Goal: Task Accomplishment & Management: Manage account settings

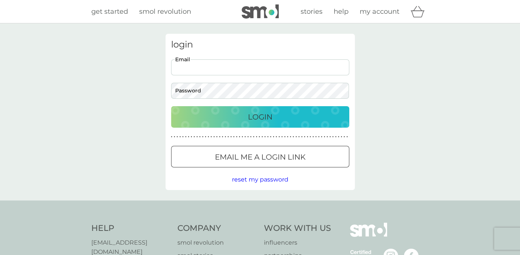
click at [231, 71] on input "Email" at bounding box center [260, 67] width 178 height 16
type input "fionaj12003@yahoo.co.uk"
click at [171, 106] on button "Login" at bounding box center [260, 117] width 178 height 22
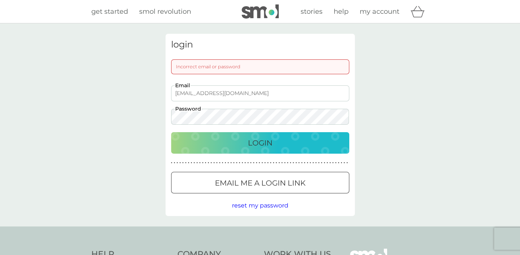
click at [171, 132] on button "Login" at bounding box center [260, 143] width 178 height 22
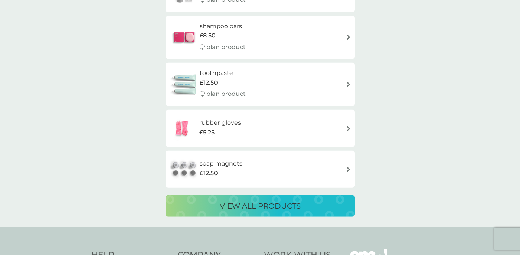
scroll to position [1300, 0]
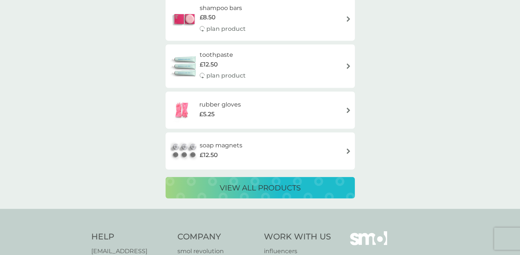
click at [258, 189] on p "view all products" at bounding box center [260, 188] width 81 height 12
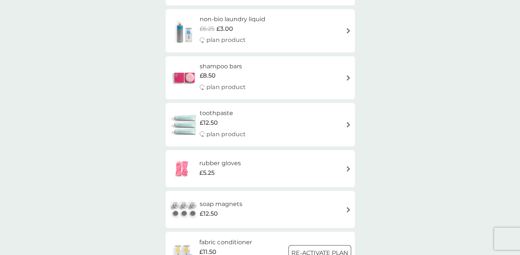
scroll to position [1003, 0]
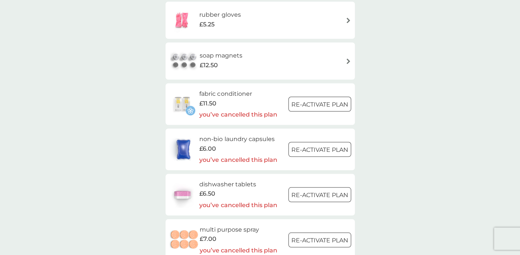
click at [210, 95] on h6 "fabric conditioner" at bounding box center [238, 94] width 78 height 10
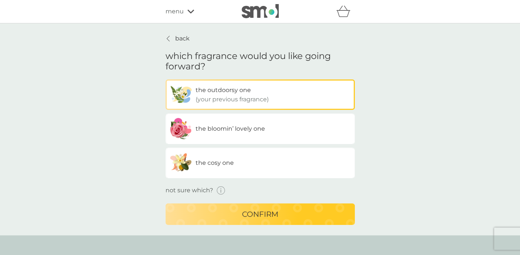
click at [266, 100] on p "(your previous fragrance)" at bounding box center [232, 100] width 73 height 10
click at [166, 79] on input "the outdoorsy one (your previous fragrance)" at bounding box center [166, 79] width 0 height 0
click at [254, 217] on p "confirm" at bounding box center [260, 214] width 36 height 12
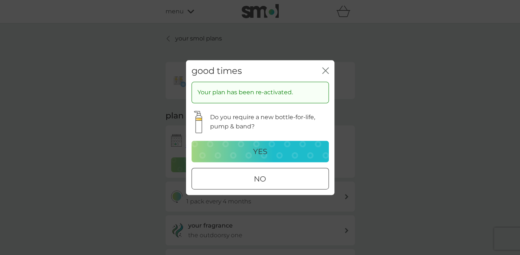
click at [269, 179] on div at bounding box center [269, 179] width 0 height 0
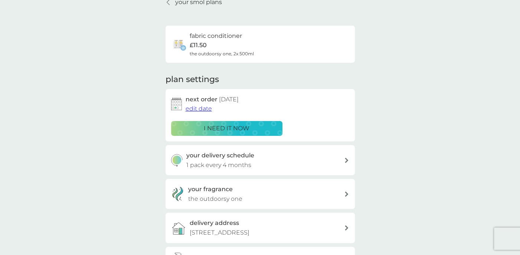
scroll to position [37, 0]
click at [317, 155] on div "your delivery schedule 1 pack every 4 months" at bounding box center [265, 159] width 158 height 19
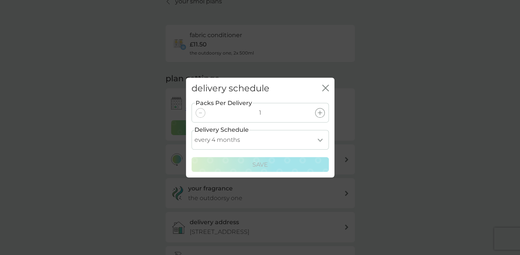
click at [319, 139] on select "every 1 month every 2 months every 3 months every 4 months every 5 months every…" at bounding box center [260, 140] width 137 height 20
click at [319, 140] on select "every 1 month every 2 months every 3 months every 4 months every 5 months every…" at bounding box center [260, 140] width 137 height 20
select select "8"
click at [192, 130] on select "every 1 month every 2 months every 3 months every 4 months every 5 months every…" at bounding box center [260, 140] width 137 height 20
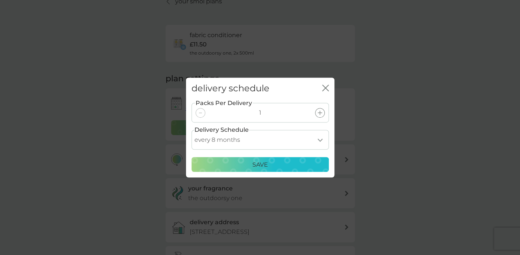
click at [262, 166] on p "Save" at bounding box center [261, 165] width 16 height 10
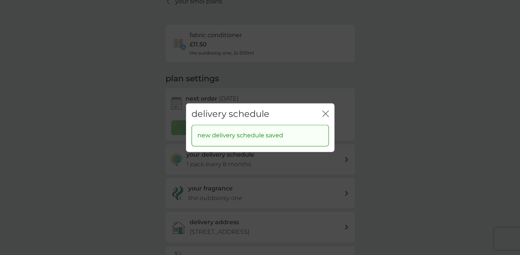
click at [325, 114] on icon "close" at bounding box center [325, 113] width 7 height 7
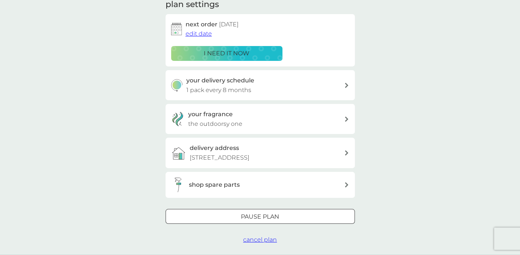
scroll to position [0, 0]
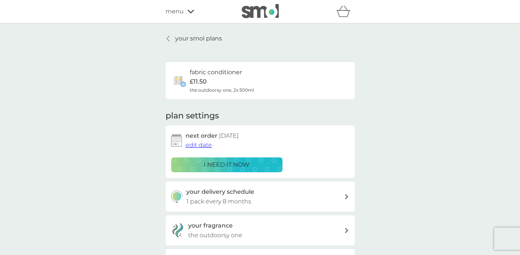
click at [181, 11] on span "menu" at bounding box center [175, 12] width 18 height 10
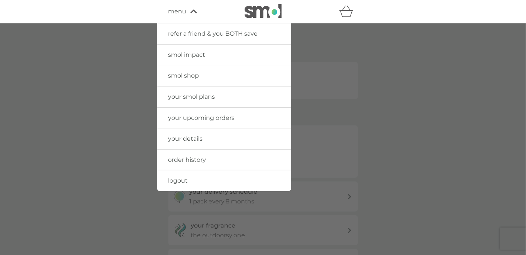
click at [189, 74] on span "smol shop" at bounding box center [183, 75] width 31 height 7
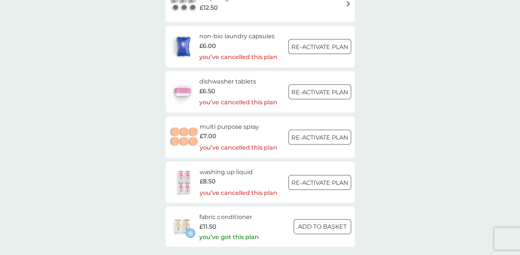
scroll to position [1114, 0]
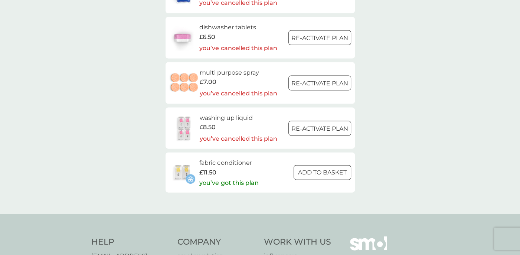
click at [237, 27] on h6 "dishwasher tablets" at bounding box center [238, 28] width 78 height 10
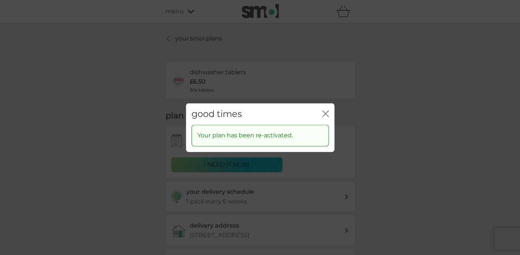
click at [326, 113] on icon "close" at bounding box center [327, 114] width 3 height 6
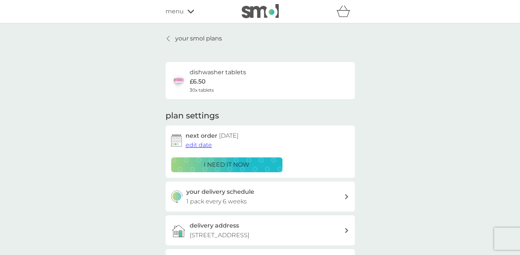
click at [200, 87] on span "30x tablets" at bounding box center [202, 90] width 24 height 7
click at [178, 143] on img at bounding box center [176, 140] width 11 height 13
click at [196, 146] on span "edit date" at bounding box center [199, 145] width 26 height 7
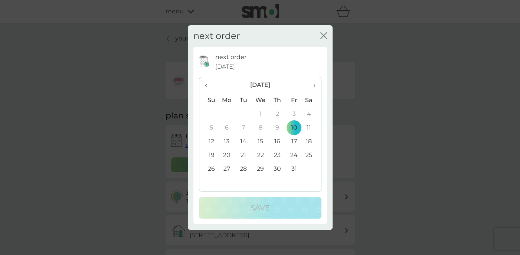
click at [323, 35] on icon "close" at bounding box center [322, 36] width 3 height 6
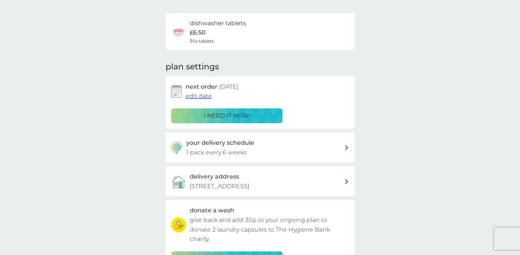
scroll to position [111, 0]
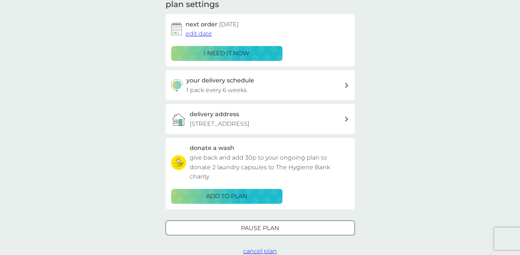
click at [345, 86] on icon at bounding box center [347, 85] width 4 height 5
select select "42"
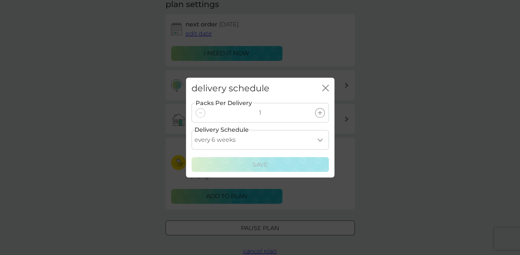
click at [323, 88] on icon "close" at bounding box center [325, 88] width 7 height 7
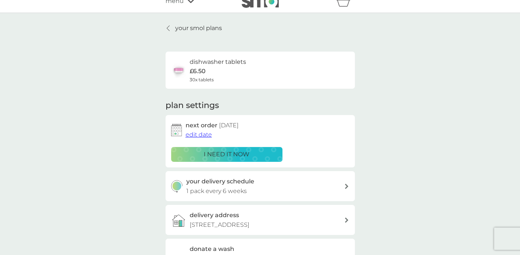
scroll to position [0, 0]
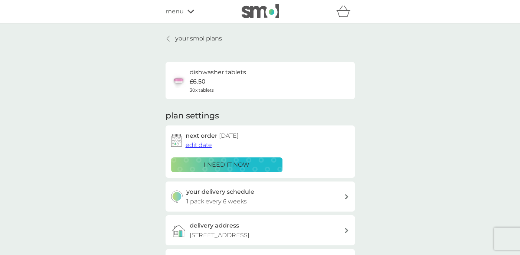
click at [176, 13] on span "menu" at bounding box center [175, 12] width 18 height 10
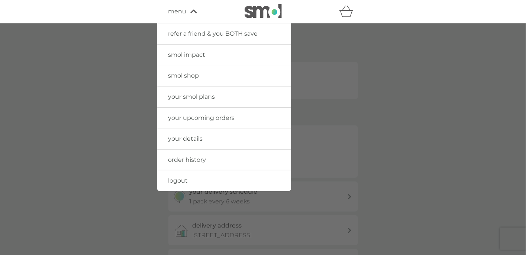
click at [182, 75] on span "smol shop" at bounding box center [183, 75] width 31 height 7
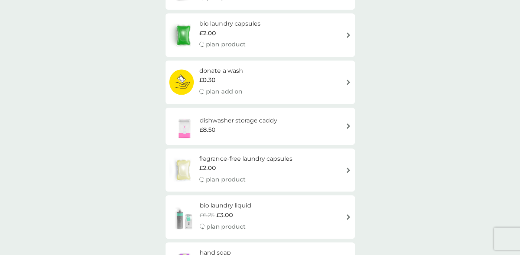
scroll to position [409, 0]
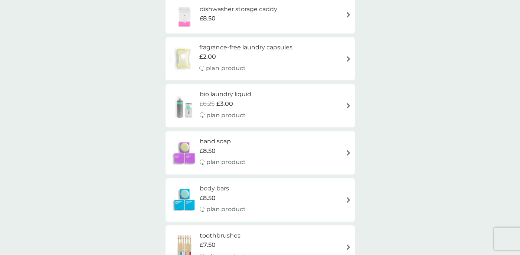
click at [237, 95] on h6 "bio laundry liquid" at bounding box center [226, 95] width 52 height 10
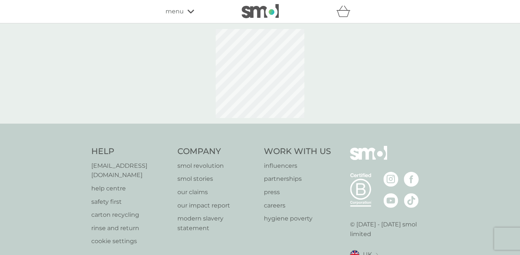
select select "91"
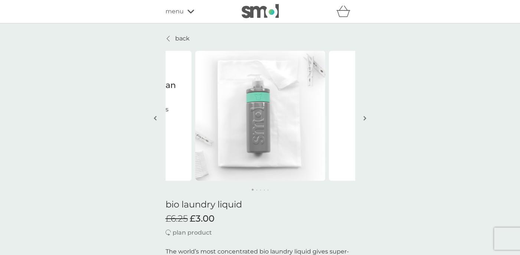
click at [180, 39] on p "back" at bounding box center [182, 39] width 14 height 10
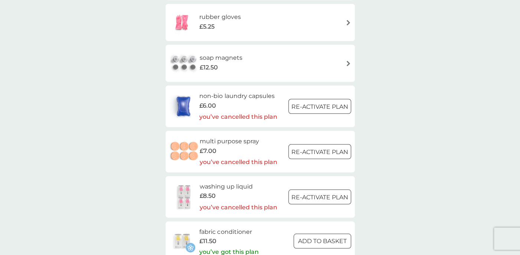
scroll to position [1003, 0]
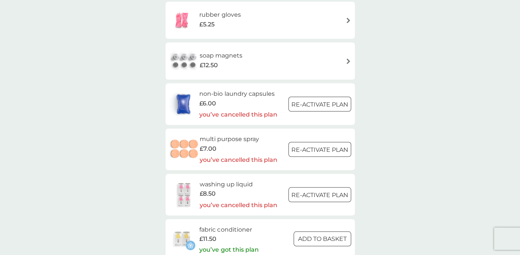
click at [210, 92] on h6 "non-bio laundry capsules" at bounding box center [238, 94] width 78 height 10
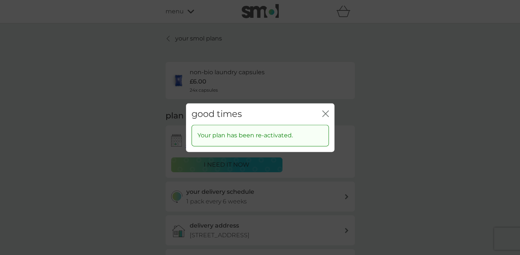
click at [326, 114] on icon "close" at bounding box center [327, 114] width 3 height 6
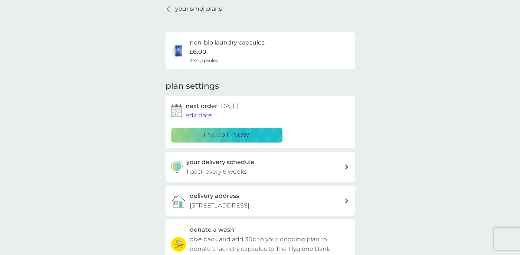
scroll to position [37, 0]
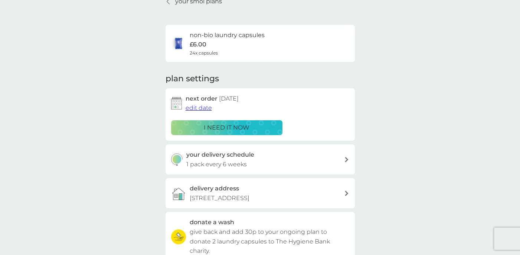
click at [344, 160] on div at bounding box center [347, 159] width 6 height 5
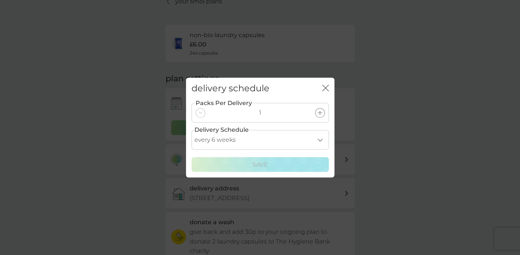
click at [319, 140] on select "every 1 week every 2 weeks every 3 weeks every 4 weeks every 5 weeks every 6 we…" at bounding box center [260, 140] width 137 height 20
select select "112"
click at [192, 130] on select "every 1 week every 2 weeks every 3 weeks every 4 weeks every 5 weeks every 6 we…" at bounding box center [260, 140] width 137 height 20
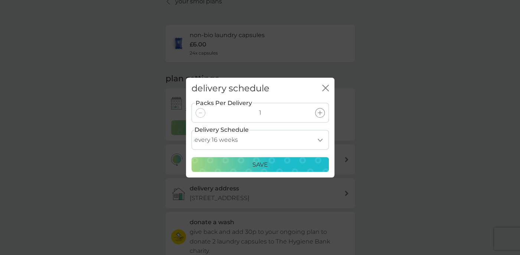
click at [260, 162] on p "Save" at bounding box center [261, 165] width 16 height 10
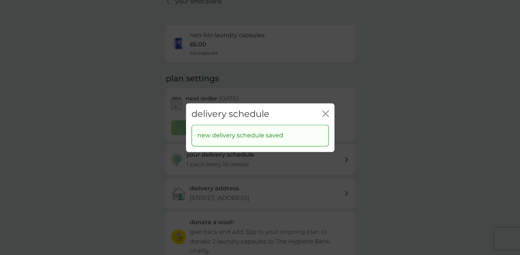
click at [327, 112] on icon "close" at bounding box center [327, 114] width 3 height 6
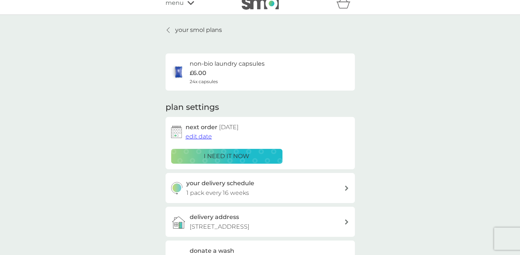
scroll to position [0, 0]
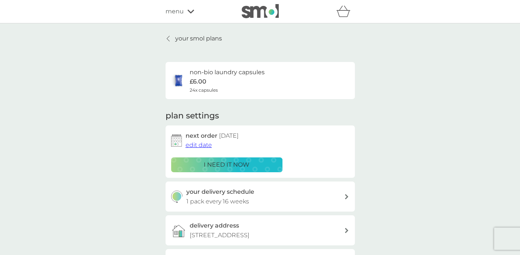
click at [345, 15] on icon "basket" at bounding box center [344, 12] width 14 height 12
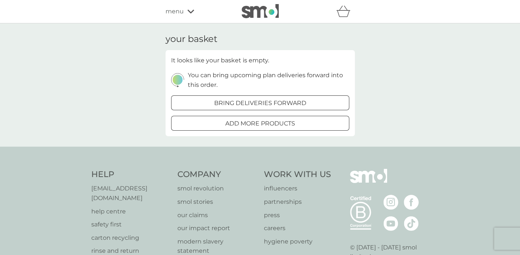
click at [189, 9] on div "menu" at bounding box center [197, 12] width 63 height 10
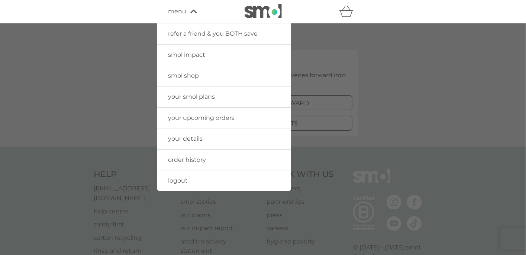
click at [210, 119] on span "your upcoming orders" at bounding box center [201, 117] width 66 height 7
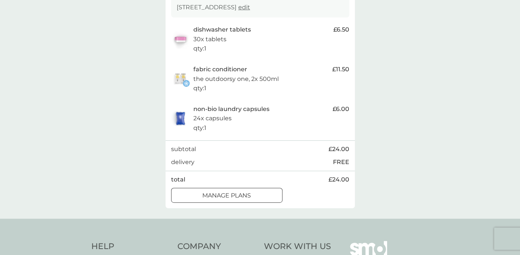
scroll to position [223, 0]
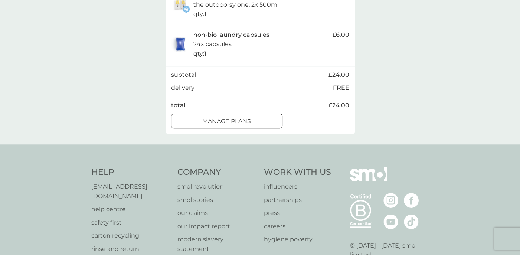
click at [239, 123] on div at bounding box center [227, 122] width 27 height 8
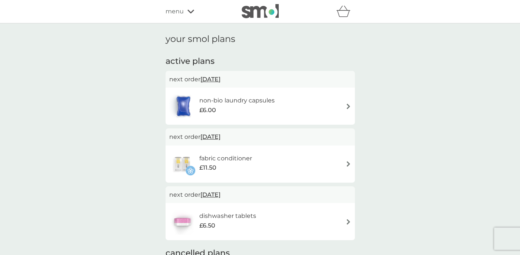
click at [189, 11] on icon at bounding box center [191, 12] width 7 height 4
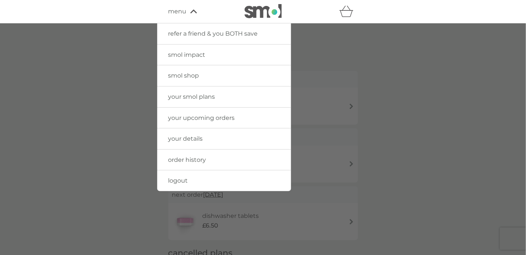
click at [199, 119] on span "your upcoming orders" at bounding box center [201, 117] width 66 height 7
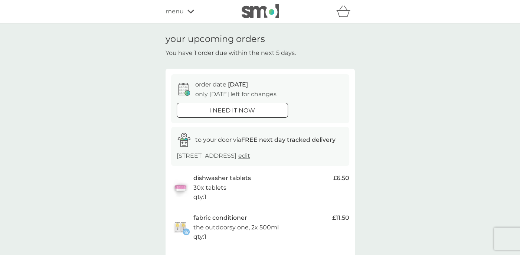
click at [192, 10] on icon at bounding box center [191, 11] width 7 height 4
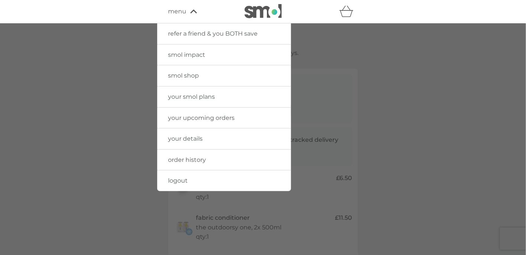
click at [195, 139] on span "your details" at bounding box center [185, 138] width 35 height 7
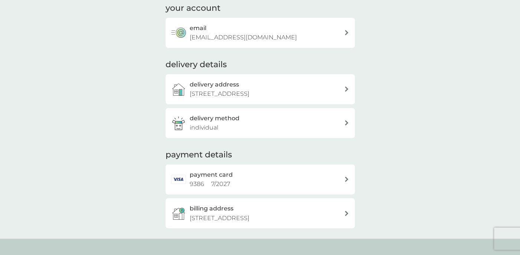
scroll to position [111, 0]
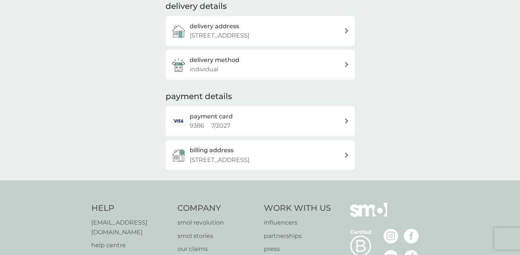
click at [345, 121] on icon at bounding box center [347, 121] width 4 height 5
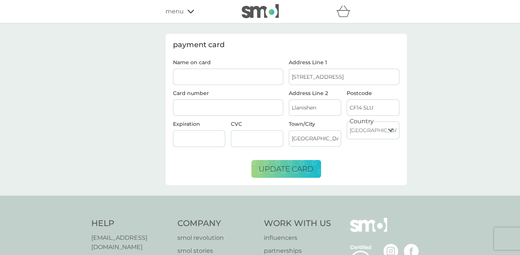
click at [239, 77] on input "Name on card" at bounding box center [228, 77] width 111 height 16
type input "Fiona Openshaw"
drag, startPoint x: 219, startPoint y: 76, endPoint x: 171, endPoint y: 80, distance: 48.1
click at [171, 80] on div "Name on card Fiona Openshaw Card number Expiration CVC" at bounding box center [228, 106] width 116 height 93
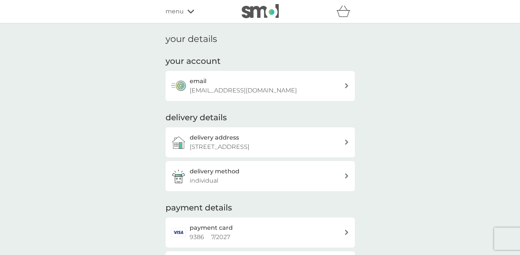
click at [185, 15] on div "menu" at bounding box center [197, 12] width 63 height 10
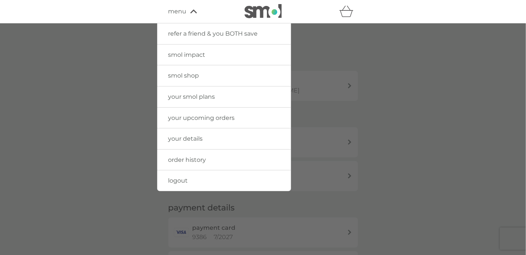
click at [201, 119] on span "your upcoming orders" at bounding box center [201, 117] width 66 height 7
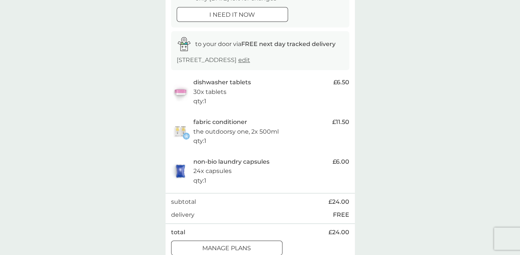
scroll to position [37, 0]
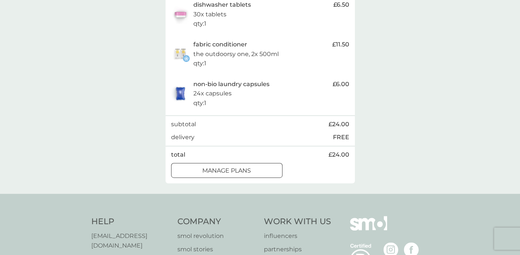
scroll to position [206, 0]
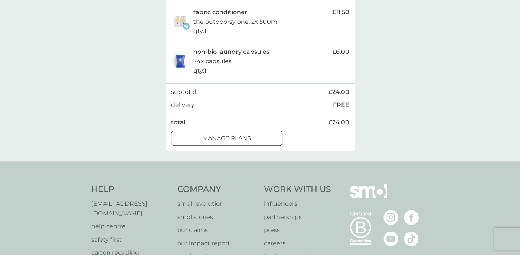
click at [236, 138] on div at bounding box center [227, 139] width 27 height 8
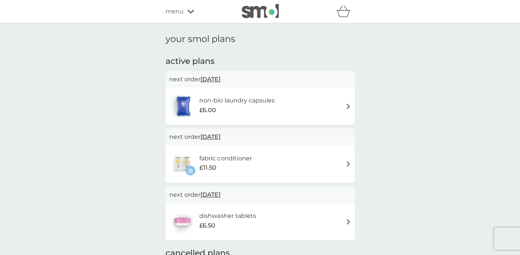
click at [176, 10] on span "menu" at bounding box center [175, 12] width 18 height 10
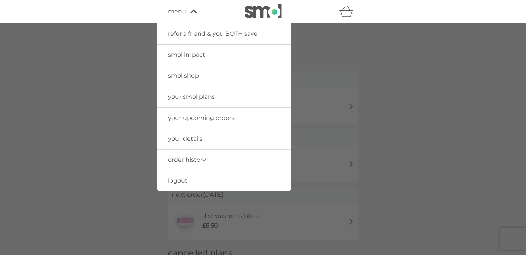
click at [211, 96] on span "your smol plans" at bounding box center [191, 96] width 47 height 7
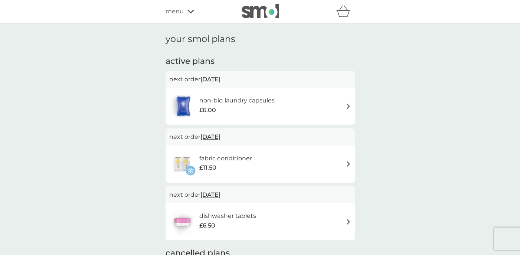
click at [181, 13] on span "menu" at bounding box center [175, 12] width 18 height 10
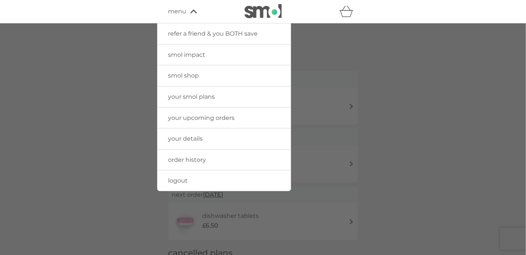
click at [392, 58] on div at bounding box center [263, 150] width 526 height 255
